Goal: Task Accomplishment & Management: Manage account settings

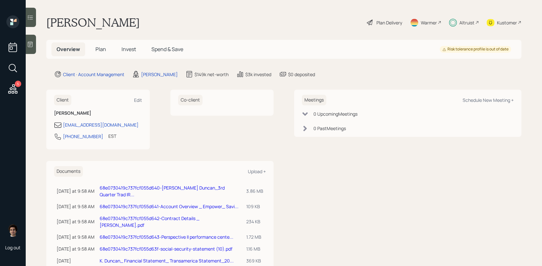
scroll to position [22, 0]
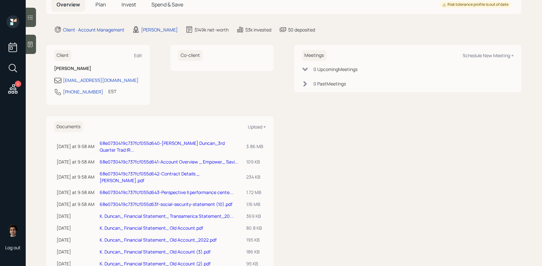
click at [172, 91] on div "Co-client" at bounding box center [221, 75] width 103 height 60
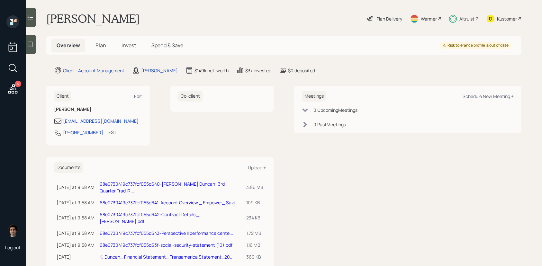
scroll to position [0, 0]
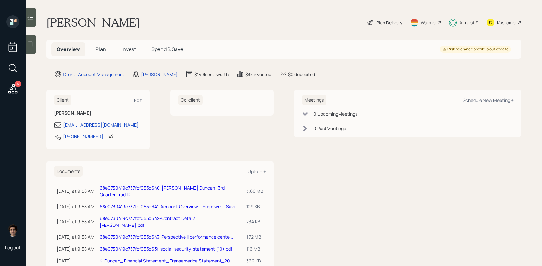
click at [11, 89] on icon at bounding box center [13, 89] width 12 height 12
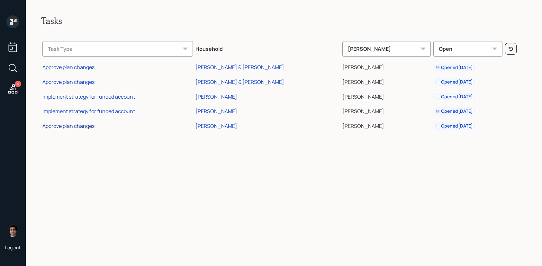
click at [69, 125] on div "Approve plan changes" at bounding box center [68, 125] width 52 height 7
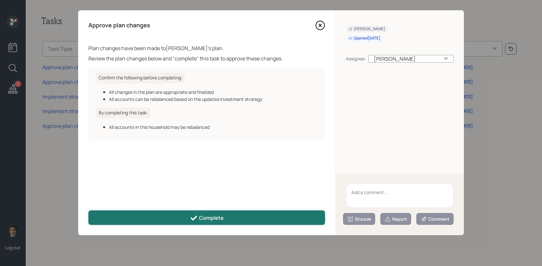
click at [218, 221] on div "Complete" at bounding box center [207, 218] width 34 height 8
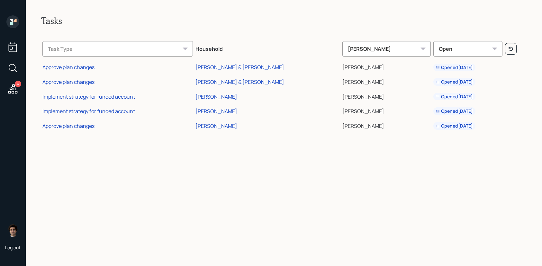
click at [6, 21] on div "4" at bounding box center [12, 55] width 15 height 81
click at [13, 21] on icon at bounding box center [11, 20] width 3 height 3
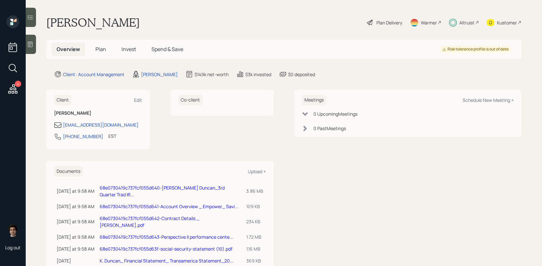
click at [383, 21] on div "Plan Delivery" at bounding box center [389, 22] width 26 height 7
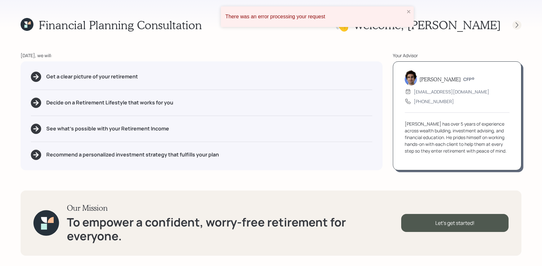
click at [515, 26] on icon at bounding box center [516, 25] width 6 height 6
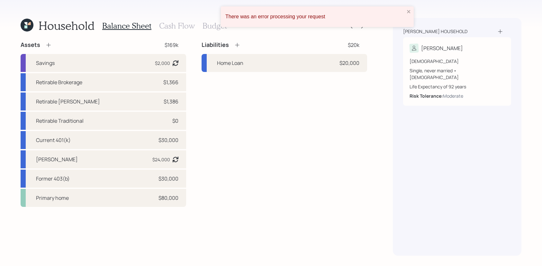
click at [406, 7] on div "There was an error processing your request" at bounding box center [317, 16] width 193 height 21
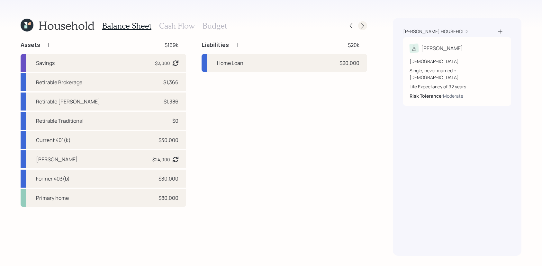
click at [365, 23] on icon at bounding box center [362, 25] width 6 height 6
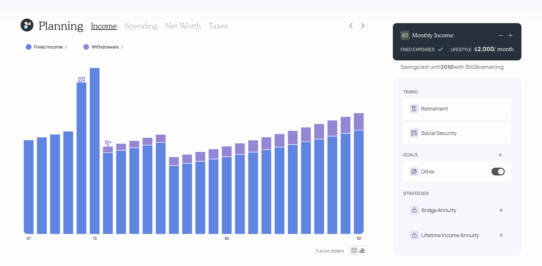
click at [47, 52] on div "Fixed Income" at bounding box center [47, 47] width 52 height 12
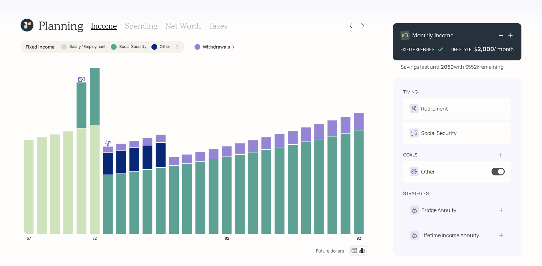
click at [50, 51] on div "Fixed Income : Salary / Employment Social Security Other" at bounding box center [103, 47] width 164 height 12
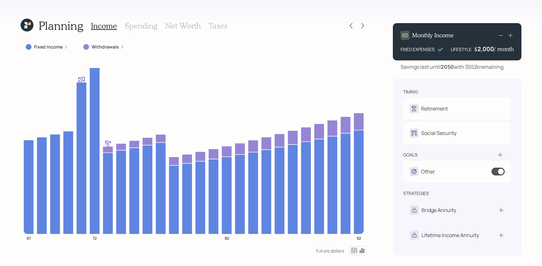
click at [50, 51] on div "Fixed Income" at bounding box center [47, 47] width 52 height 12
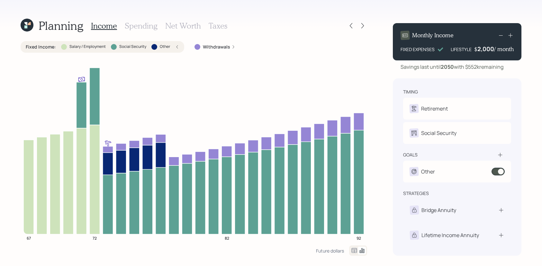
click at [357, 24] on div at bounding box center [356, 25] width 21 height 9
click at [354, 24] on icon at bounding box center [351, 25] width 6 height 6
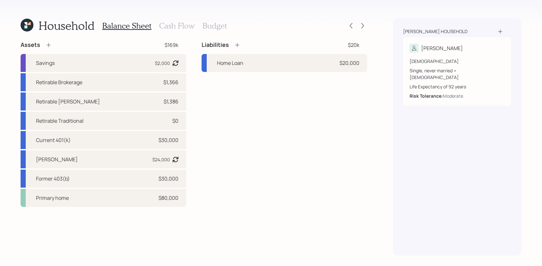
click at [168, 27] on h3 "Cash Flow" at bounding box center [177, 25] width 36 height 9
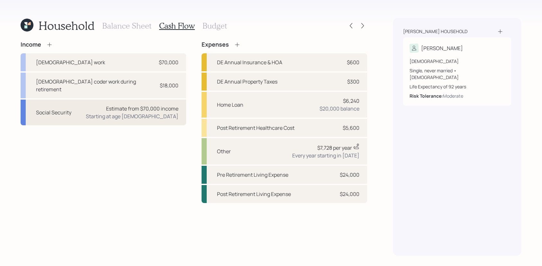
click at [150, 113] on div "Social Security Estimate from $70,000 income Starting at age 70" at bounding box center [103, 113] width 165 height 26
click at [123, 80] on div "Part time coder work during retirement" at bounding box center [95, 85] width 118 height 15
select select "part_time"
click at [161, 112] on div "Social Security Estimate from $70,000 income Starting at age 70" at bounding box center [103, 113] width 165 height 26
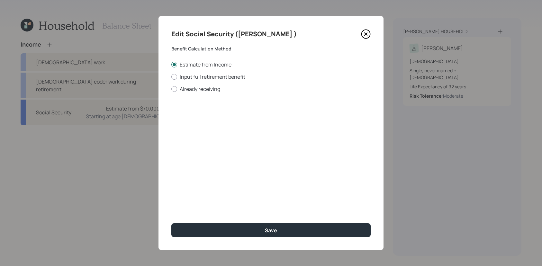
click at [366, 34] on icon at bounding box center [366, 34] width 10 height 10
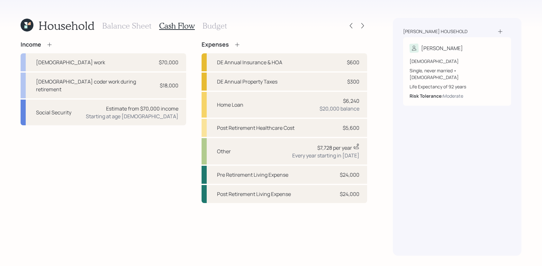
click at [22, 25] on icon at bounding box center [27, 25] width 13 height 13
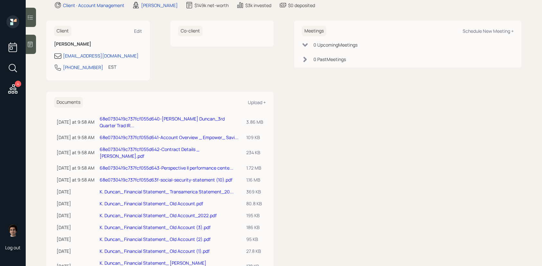
scroll to position [69, 0]
click at [163, 177] on link "68e0730419c737fcf055d63f-social-security-statement (10).pdf" at bounding box center [166, 180] width 133 height 6
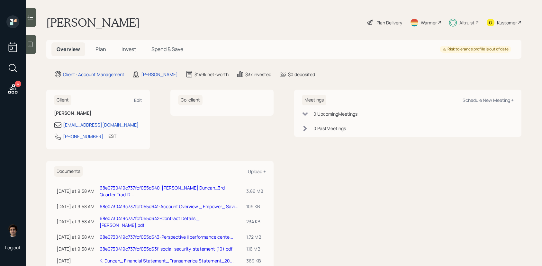
click at [104, 50] on span "Plan" at bounding box center [100, 49] width 11 height 7
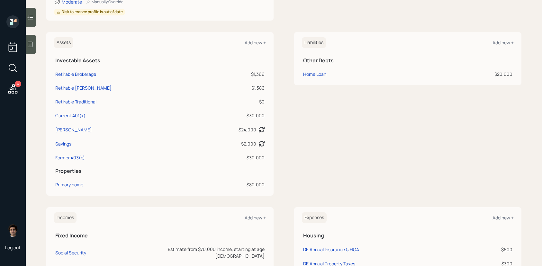
scroll to position [199, 0]
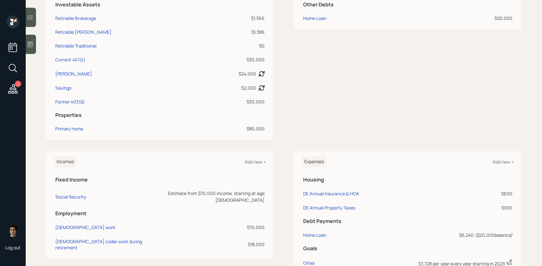
click at [73, 190] on td "Social Security" at bounding box center [100, 195] width 93 height 21
click at [73, 194] on div "Social Security" at bounding box center [70, 197] width 31 height 6
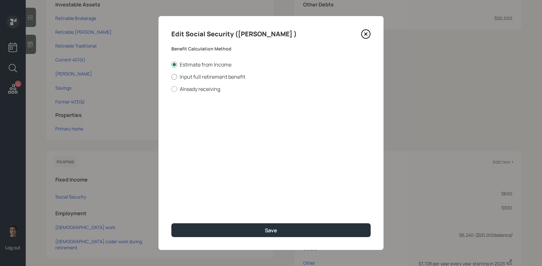
click at [203, 76] on label "Input full retirement benefit" at bounding box center [270, 76] width 199 height 7
click at [171, 76] on input "Input full retirement benefit" at bounding box center [171, 76] width 0 height 0
radio input "true"
click at [250, 119] on input "$" at bounding box center [270, 116] width 199 height 14
paste input "2,488"
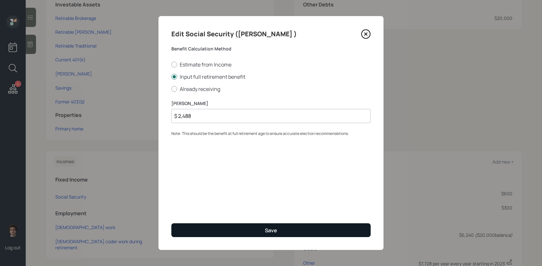
type input "$ 2,488"
click at [265, 230] on div "Save" at bounding box center [271, 230] width 12 height 7
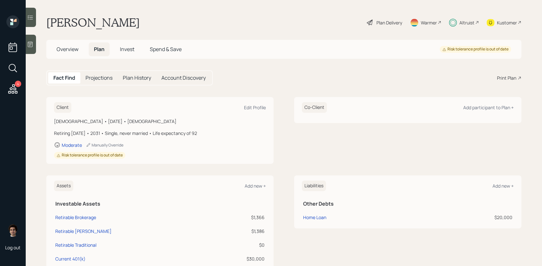
click at [387, 30] on main "Karen Duncan Plan Delivery Warmer Altruist Kustomer Overview Plan Invest Spend …" at bounding box center [284, 133] width 516 height 266
click at [387, 28] on div "Plan Delivery" at bounding box center [384, 22] width 37 height 14
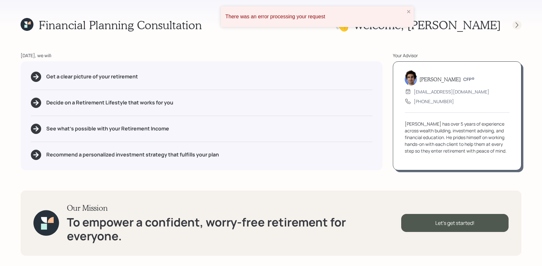
click at [513, 25] on div at bounding box center [516, 25] width 9 height 9
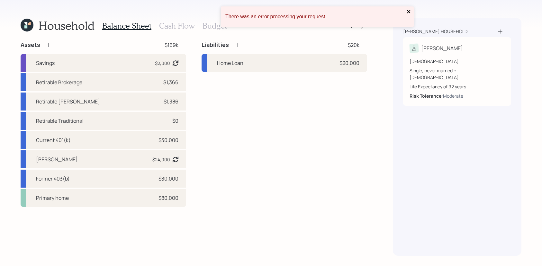
click at [409, 10] on icon "close" at bounding box center [408, 11] width 4 height 5
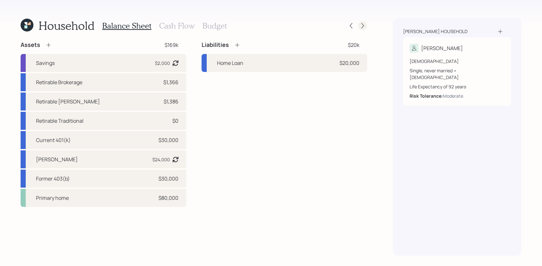
click at [361, 25] on icon at bounding box center [362, 25] width 6 height 6
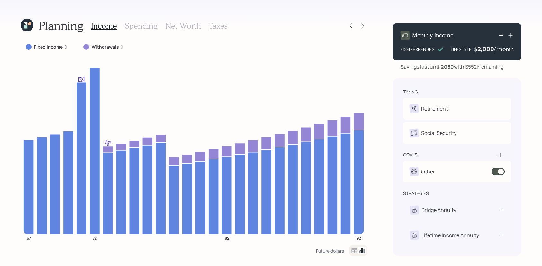
click at [189, 30] on h3 "Net Worth" at bounding box center [183, 25] width 36 height 9
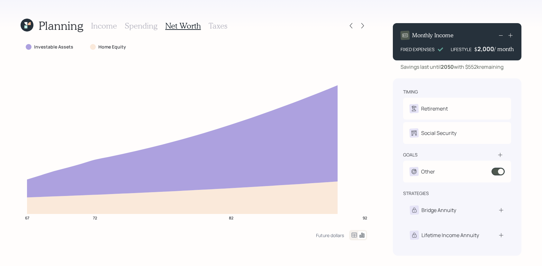
click at [352, 236] on icon at bounding box center [354, 235] width 8 height 8
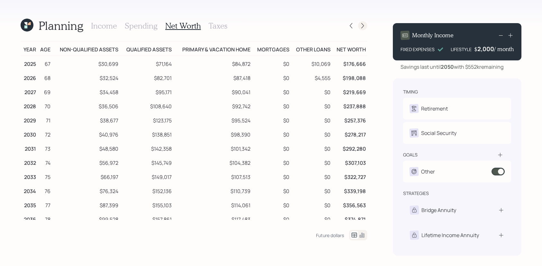
click at [359, 27] on div at bounding box center [362, 25] width 9 height 9
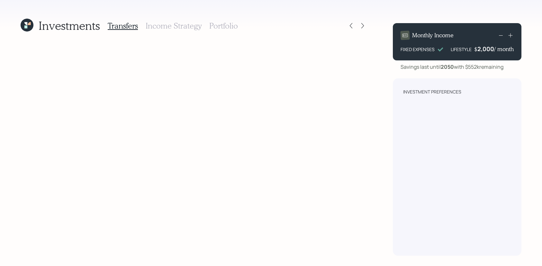
click at [358, 27] on div at bounding box center [356, 25] width 21 height 9
click at [354, 27] on icon at bounding box center [351, 25] width 6 height 6
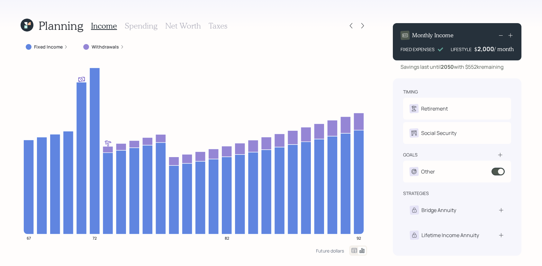
click at [354, 27] on icon at bounding box center [351, 25] width 6 height 6
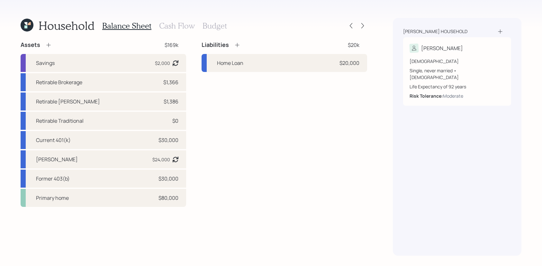
click at [366, 19] on div "Household Balance Sheet Cash Flow Budget" at bounding box center [194, 25] width 346 height 15
click at [364, 19] on div "Household Balance Sheet Cash Flow Budget" at bounding box center [194, 25] width 346 height 15
click at [359, 25] on div at bounding box center [362, 25] width 9 height 9
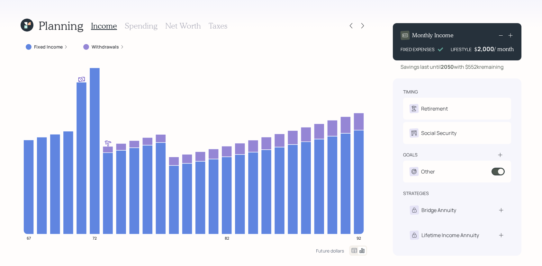
click at [98, 42] on div "Withdrawals" at bounding box center [103, 47] width 51 height 12
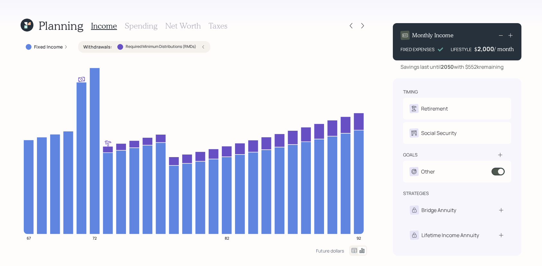
click at [190, 48] on label "Required Minimum Distributions (RMDs)" at bounding box center [161, 46] width 70 height 5
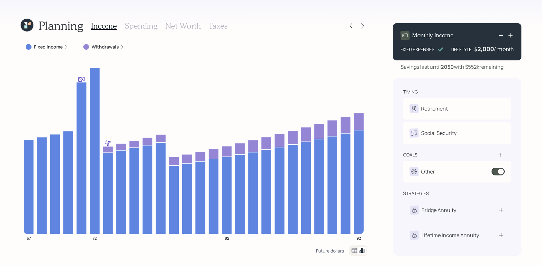
click at [98, 46] on label "Withdrawals" at bounding box center [105, 47] width 27 height 6
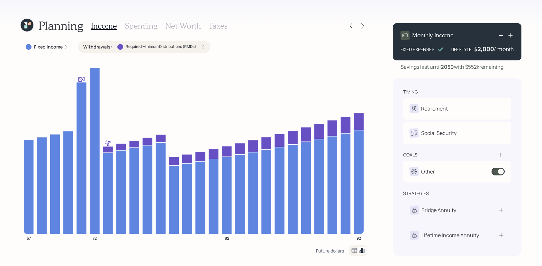
click at [145, 51] on div "Withdrawals : Required Minimum Distributions (RMDs)" at bounding box center [144, 47] width 132 height 12
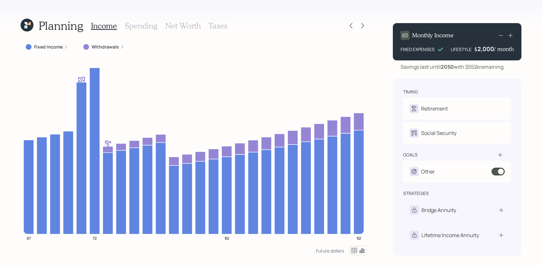
click at [101, 46] on label "Withdrawals" at bounding box center [105, 47] width 27 height 6
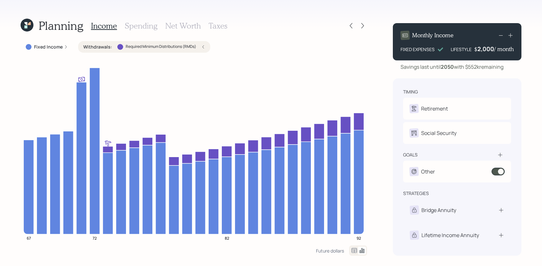
click at [141, 49] on div "Required Minimum Distributions (RMDs)" at bounding box center [156, 47] width 79 height 6
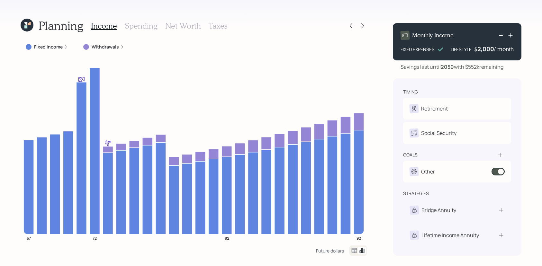
click at [118, 49] on div "Withdrawals" at bounding box center [103, 47] width 41 height 6
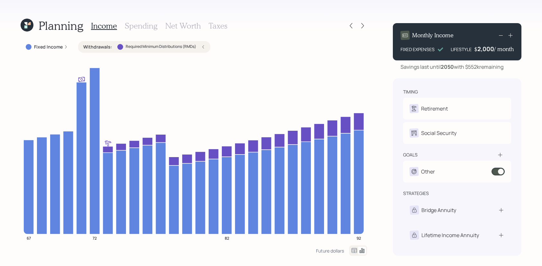
click at [353, 30] on div "Planning Income Spending Net Worth Taxes" at bounding box center [194, 25] width 346 height 15
click at [353, 27] on icon at bounding box center [351, 25] width 6 height 6
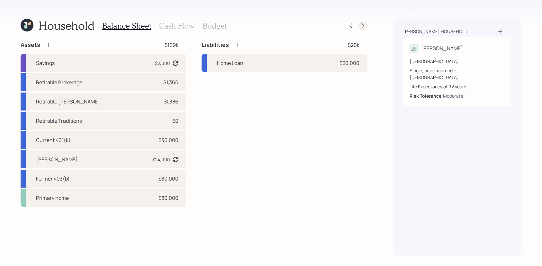
click at [363, 30] on div at bounding box center [356, 25] width 21 height 9
click at [363, 27] on icon at bounding box center [362, 25] width 6 height 6
